Goal: Find specific page/section: Find specific page/section

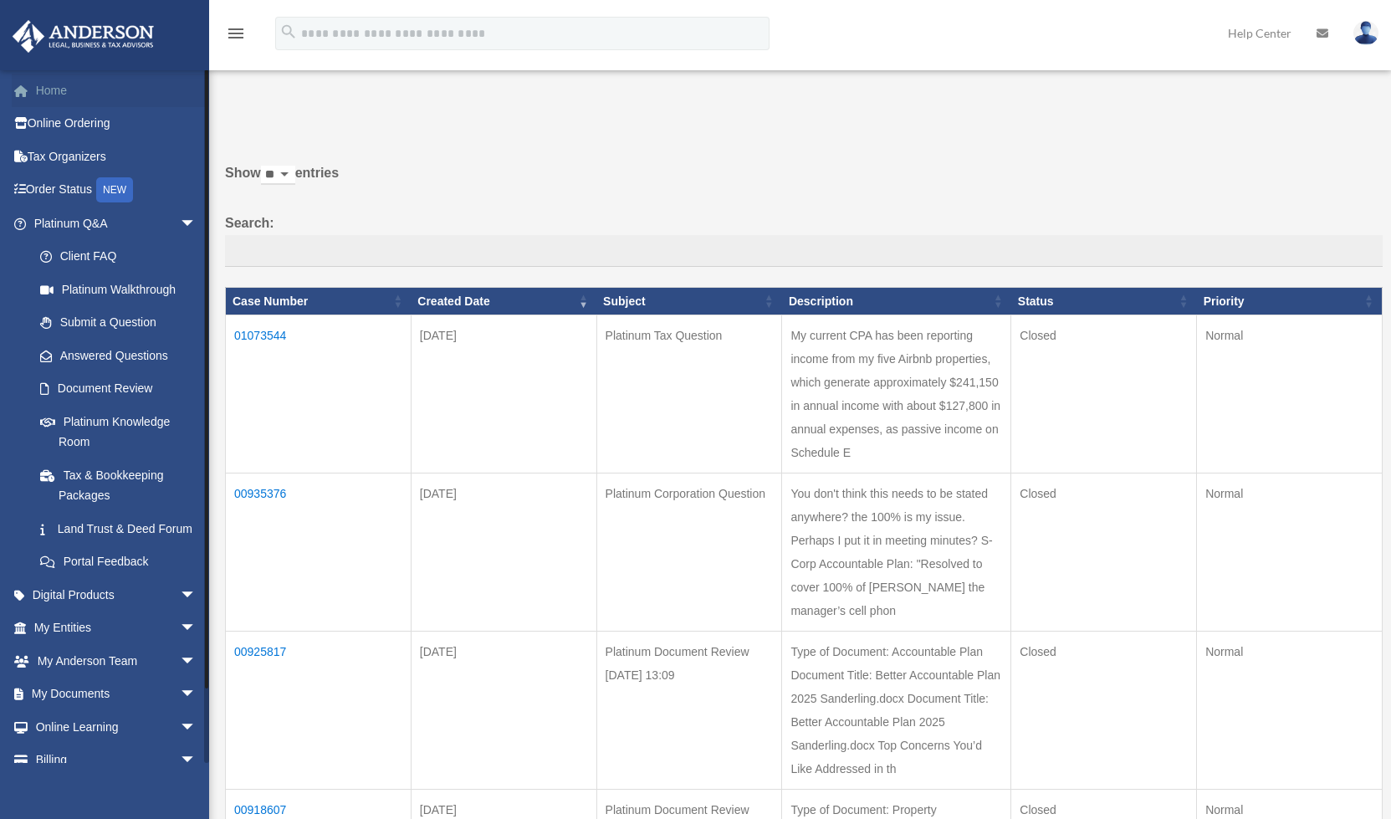
click at [35, 88] on span at bounding box center [29, 91] width 13 height 12
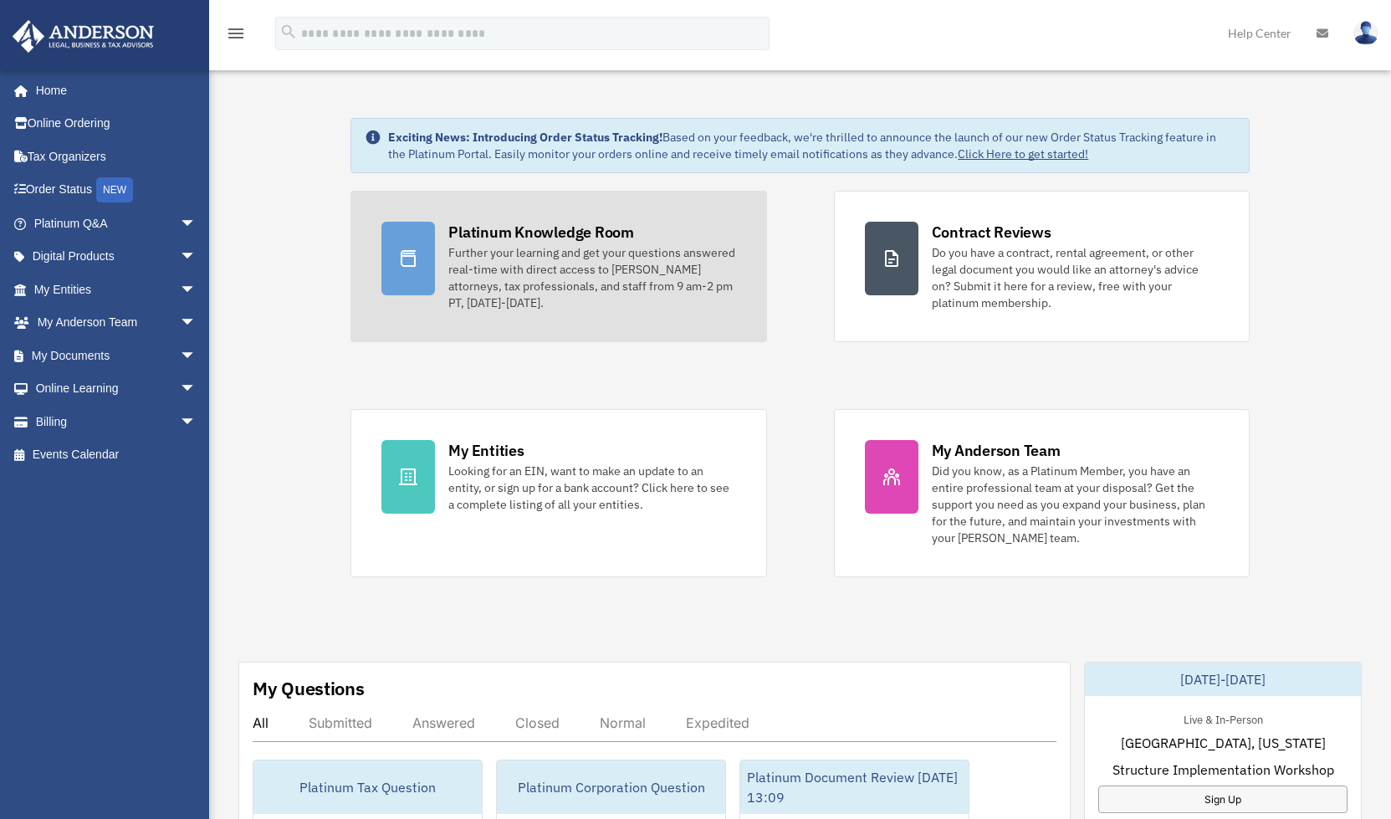
click at [512, 235] on div "Platinum Knowledge Room" at bounding box center [541, 232] width 186 height 21
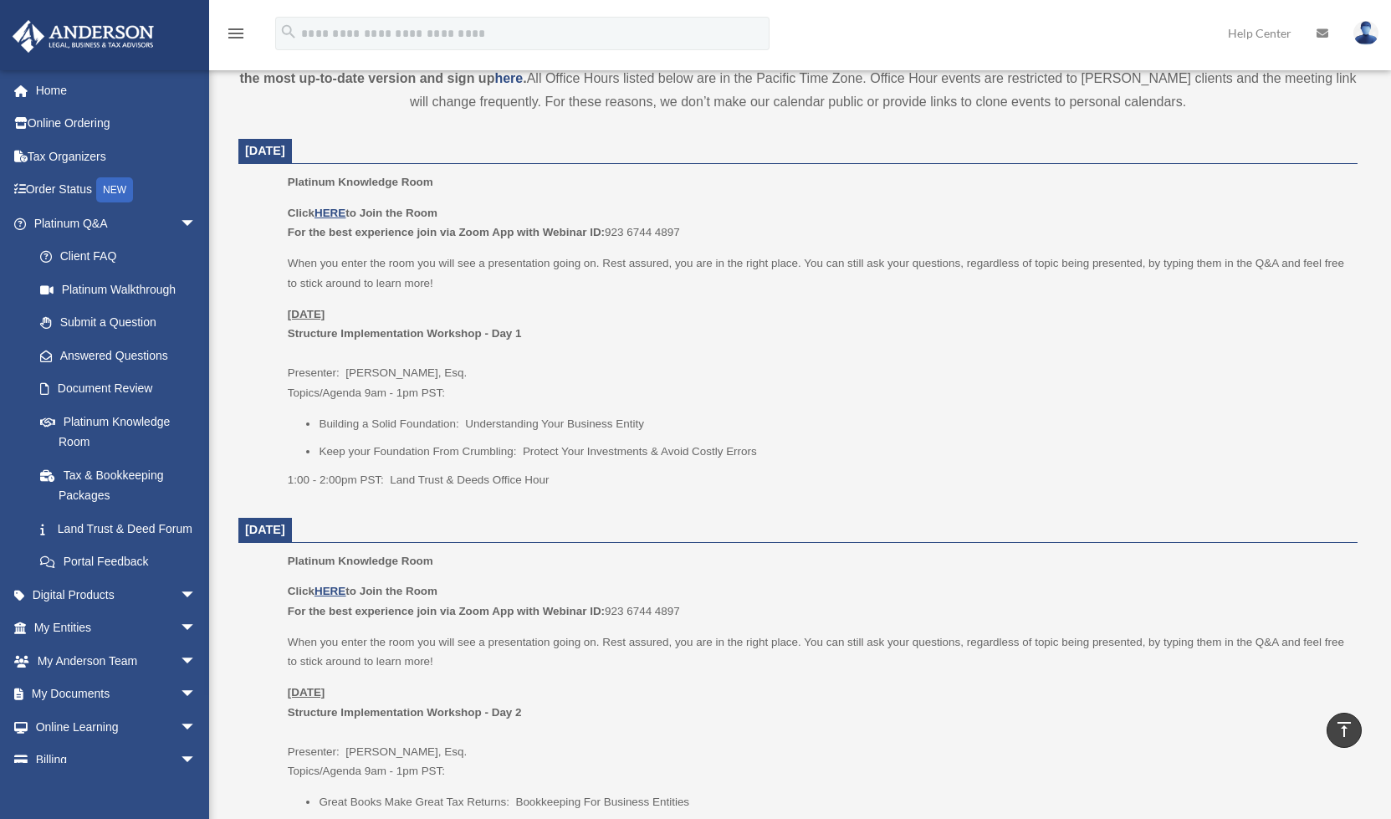
scroll to position [598, 0]
click at [336, 211] on u "HERE" at bounding box center [329, 210] width 31 height 13
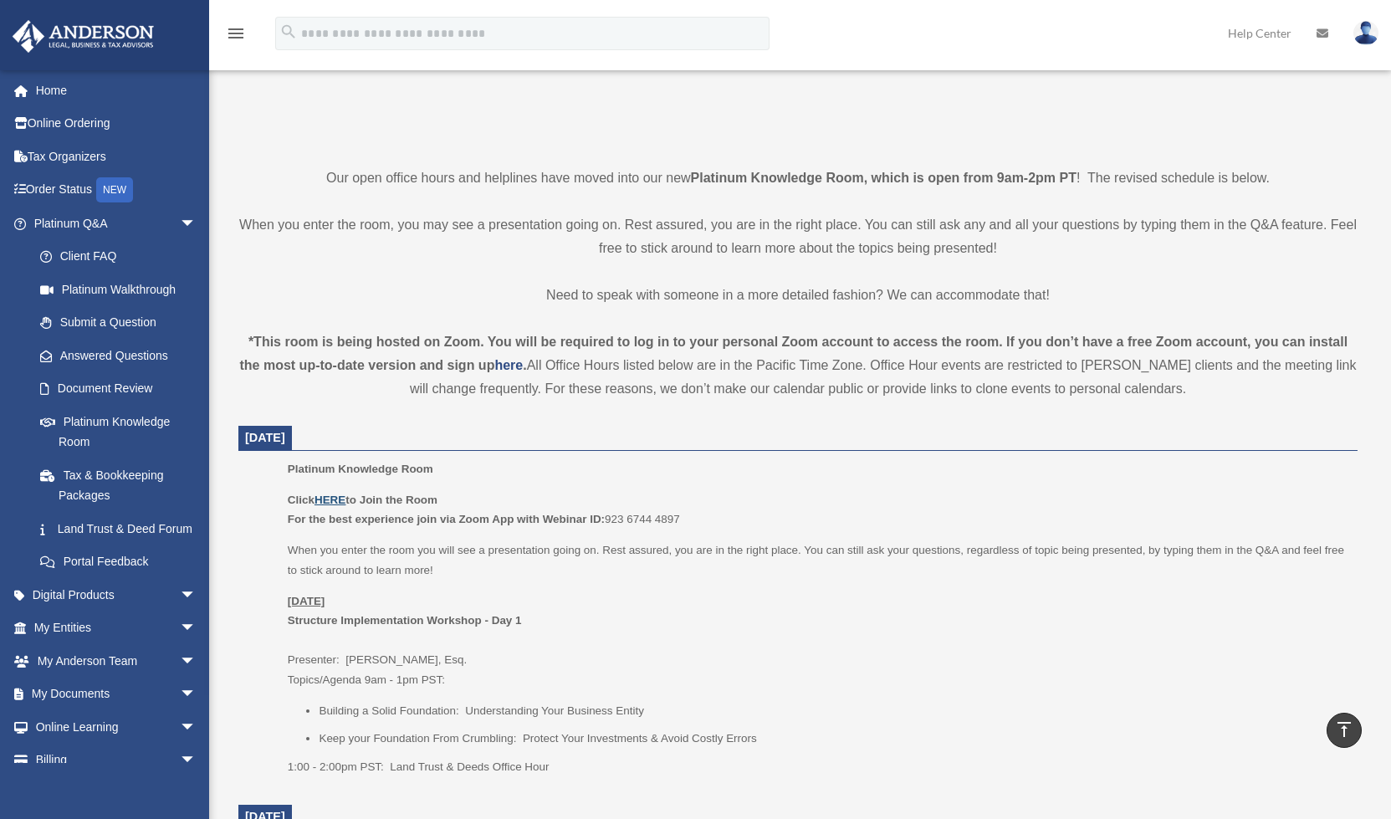
scroll to position [305, 0]
